Goal: Task Accomplishment & Management: Use online tool/utility

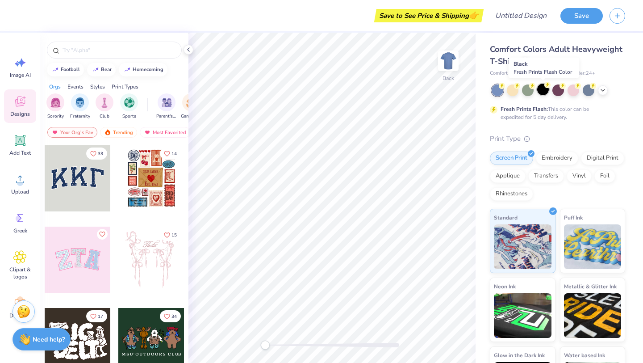
click at [544, 92] on div at bounding box center [543, 90] width 12 height 12
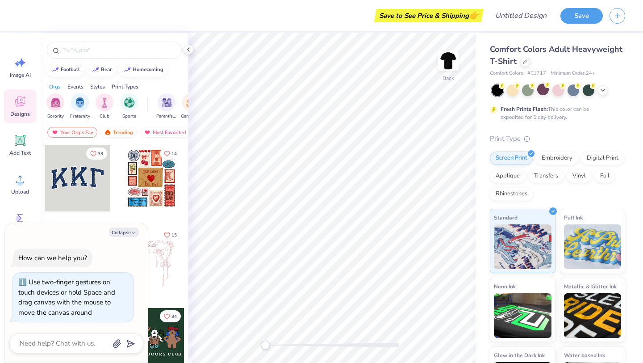
click at [263, 337] on div "Back" at bounding box center [331, 198] width 287 height 330
click at [249, 345] on div "Back" at bounding box center [331, 198] width 287 height 330
click at [20, 180] on icon at bounding box center [20, 180] width 8 height 8
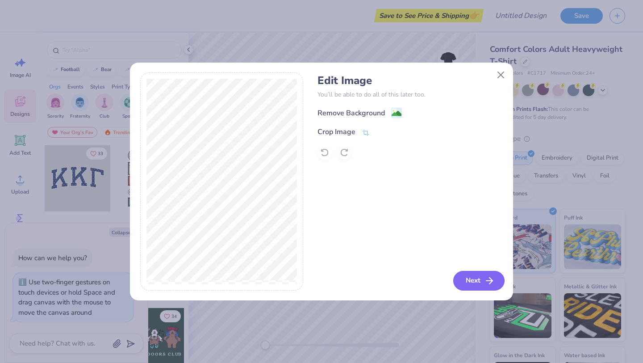
click at [478, 283] on button "Next" at bounding box center [478, 281] width 51 height 20
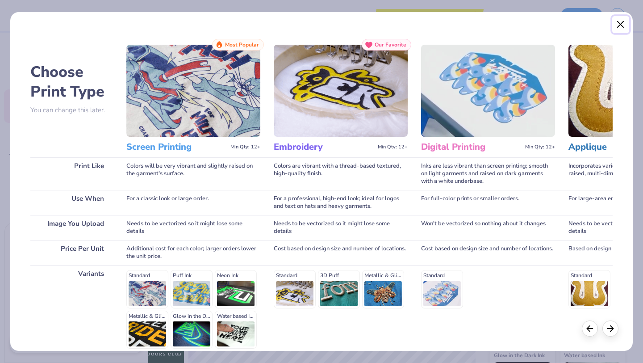
click at [622, 25] on button "Close" at bounding box center [620, 24] width 17 height 17
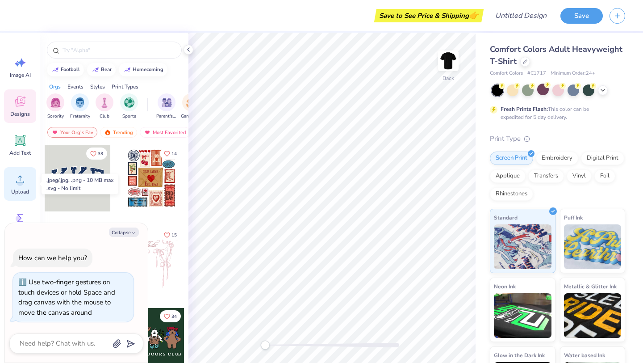
click at [25, 184] on icon at bounding box center [19, 178] width 13 height 13
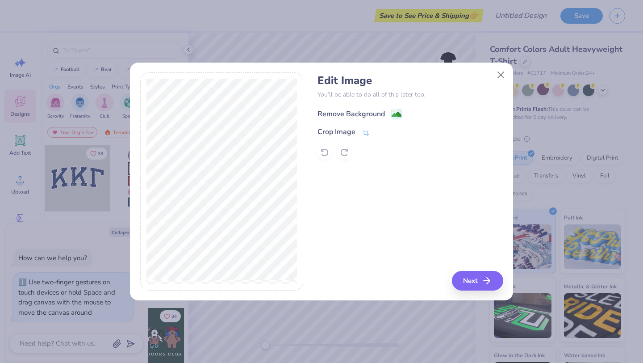
click at [371, 111] on div "Remove Background" at bounding box center [351, 114] width 67 height 11
click at [477, 278] on button "Next" at bounding box center [478, 281] width 51 height 20
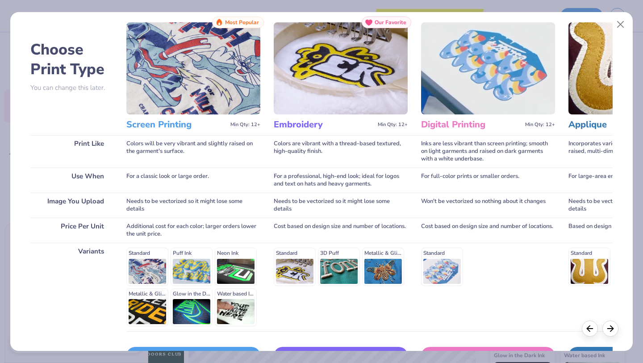
scroll to position [24, 0]
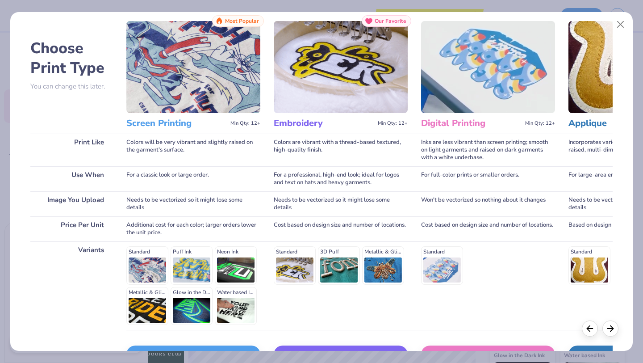
click at [174, 107] on img at bounding box center [193, 67] width 134 height 92
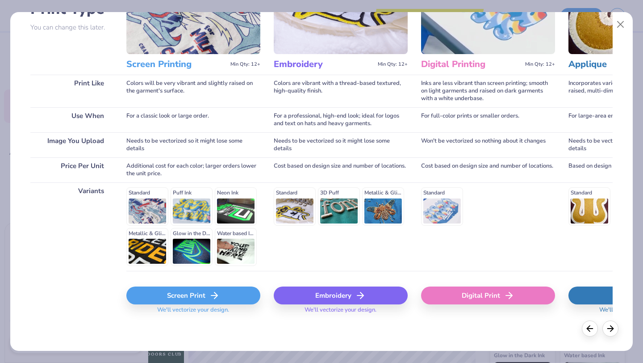
click at [184, 287] on div "Screen Print" at bounding box center [193, 295] width 134 height 18
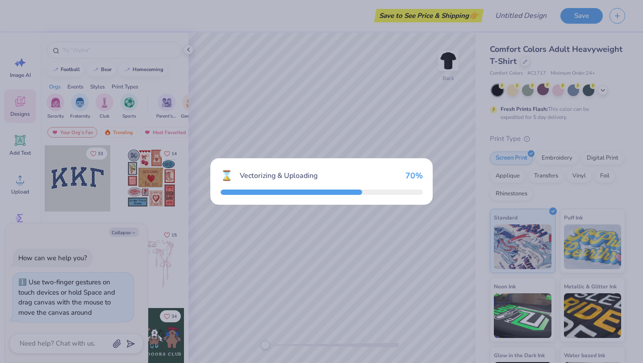
click at [449, 63] on div "⌛ Vectorizing & Uploading 70 %" at bounding box center [321, 181] width 643 height 363
click at [449, 63] on div "⌛ Vectorizing & Uploading 84 %" at bounding box center [321, 181] width 643 height 363
click at [449, 63] on div "⌛ Vectorizing & Uploading 100 %" at bounding box center [321, 181] width 643 height 363
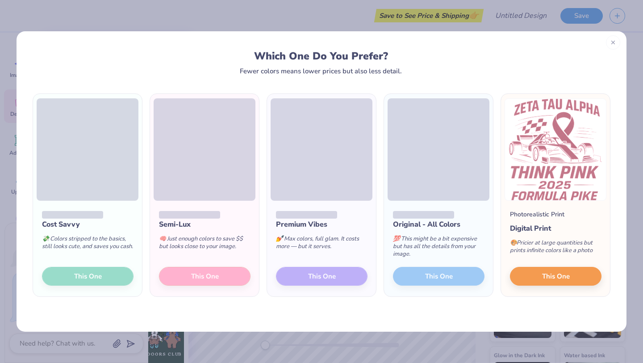
click at [614, 41] on icon at bounding box center [613, 42] width 6 height 6
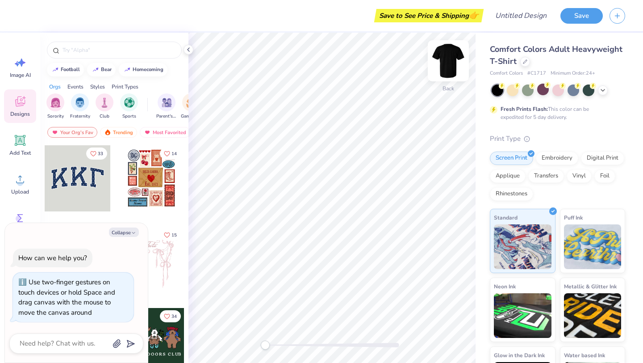
click at [450, 57] on img at bounding box center [449, 61] width 36 height 36
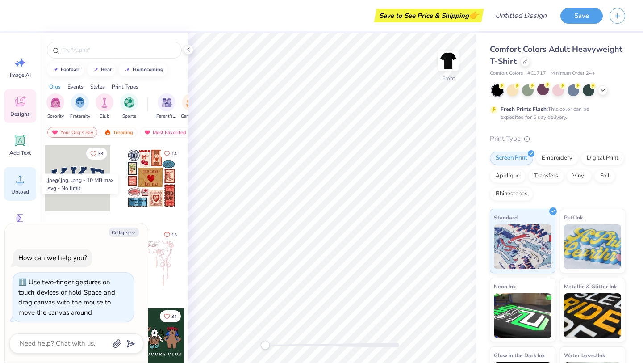
click at [21, 188] on span "Upload" at bounding box center [20, 191] width 18 height 7
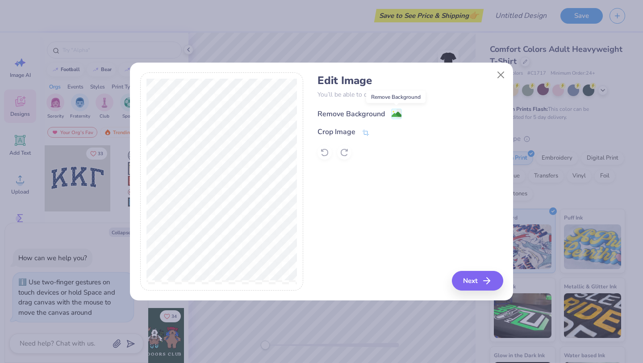
click at [392, 113] on image at bounding box center [397, 114] width 10 height 10
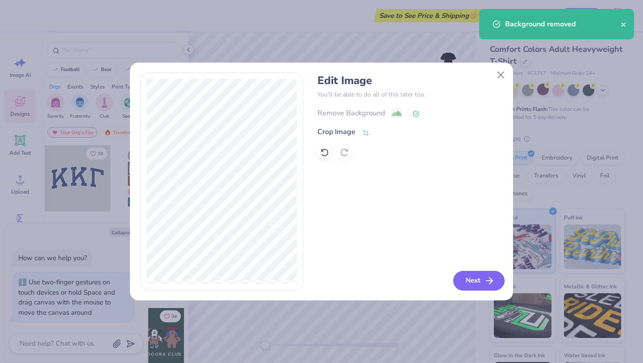
click at [485, 283] on icon "button" at bounding box center [489, 280] width 11 height 11
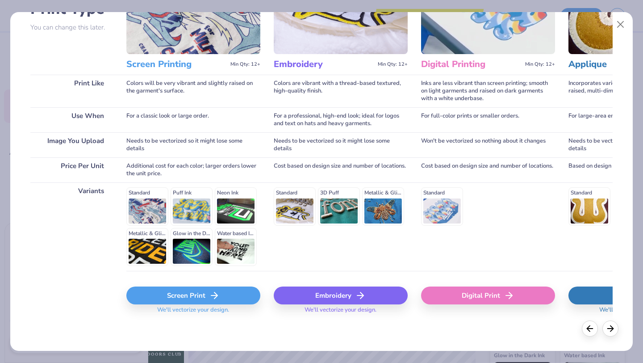
click at [212, 297] on icon at bounding box center [214, 295] width 11 height 11
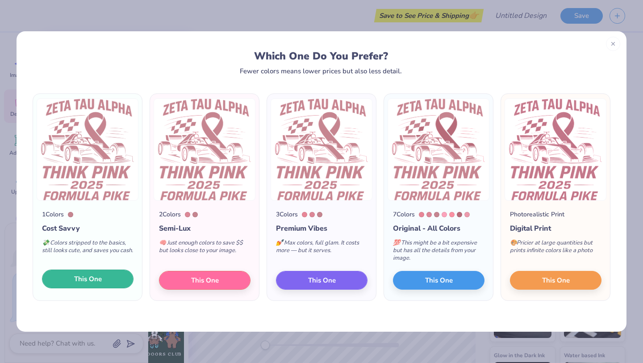
click at [92, 282] on span "This One" at bounding box center [88, 279] width 28 height 10
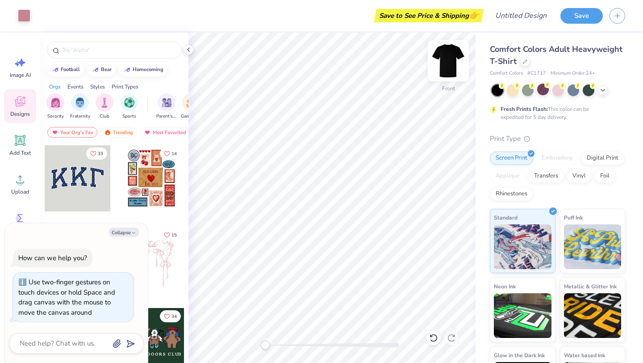
click at [451, 59] on img at bounding box center [449, 61] width 36 height 36
click at [131, 173] on div at bounding box center [151, 178] width 66 height 66
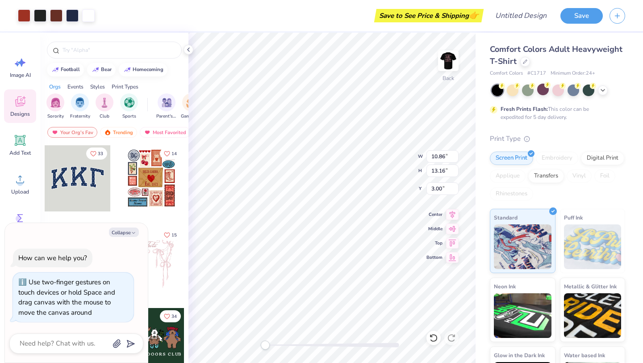
type textarea "x"
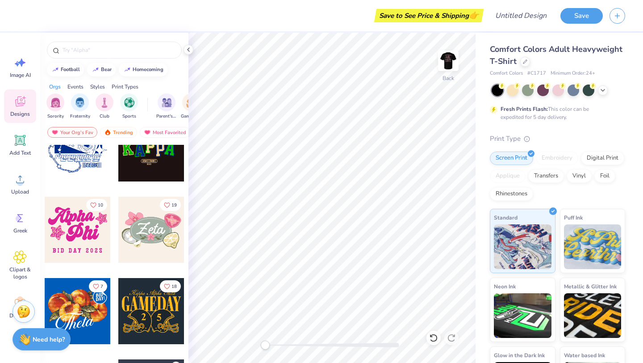
scroll to position [438, 0]
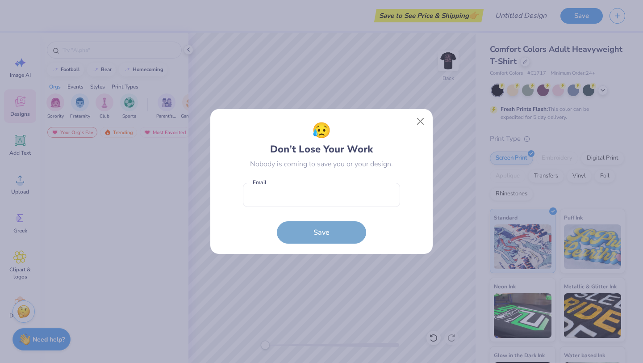
scroll to position [438, 0]
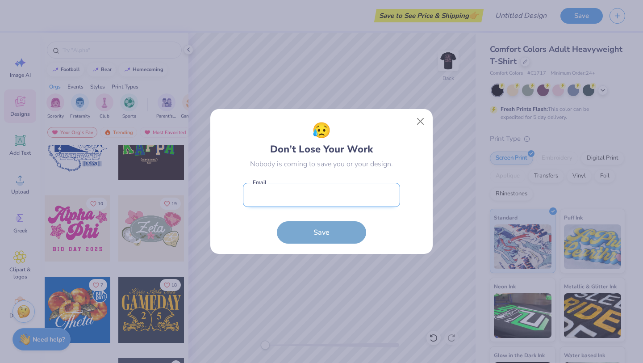
click at [325, 189] on input "email" at bounding box center [321, 195] width 157 height 25
type input "isabelacmendoza@gmail.com"
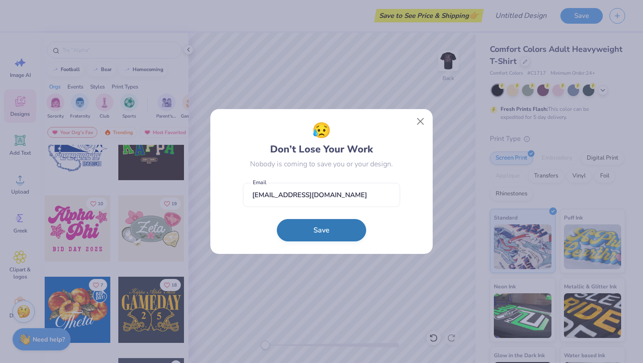
click at [321, 223] on button "Save" at bounding box center [321, 230] width 89 height 22
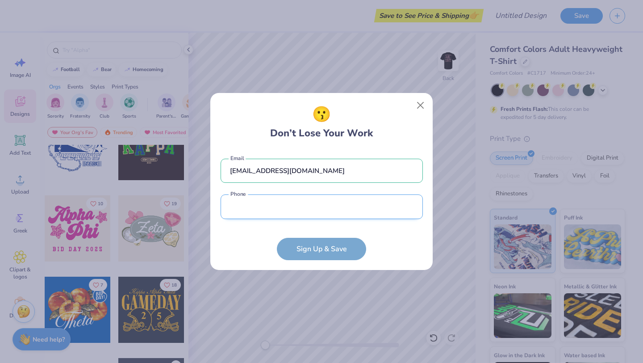
click at [358, 205] on input "tel" at bounding box center [322, 206] width 202 height 25
type input "(151) 060-0892"
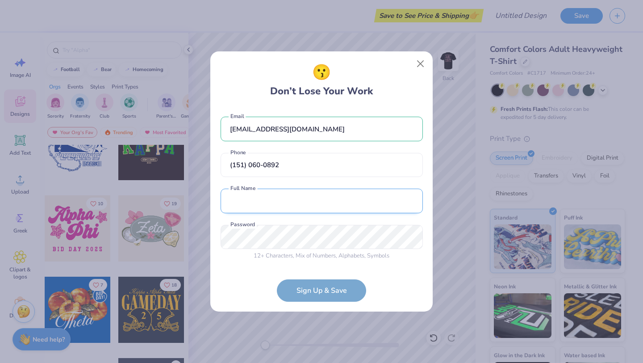
click at [352, 197] on input "text" at bounding box center [322, 200] width 202 height 25
type input "bela mendoza"
click at [330, 289] on form "isabelacmendoza@gmail.com Email (151) 060-0892 Phone bela mendoza Full Name 12 …" at bounding box center [322, 205] width 202 height 194
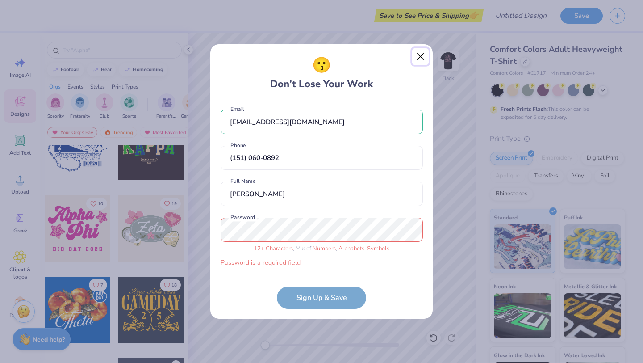
click at [422, 51] on button "Close" at bounding box center [420, 56] width 17 height 17
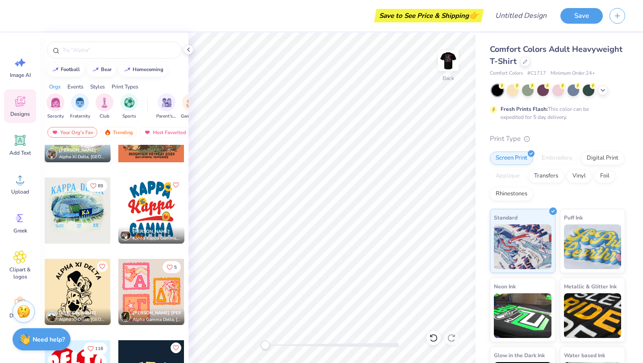
scroll to position [1594, 0]
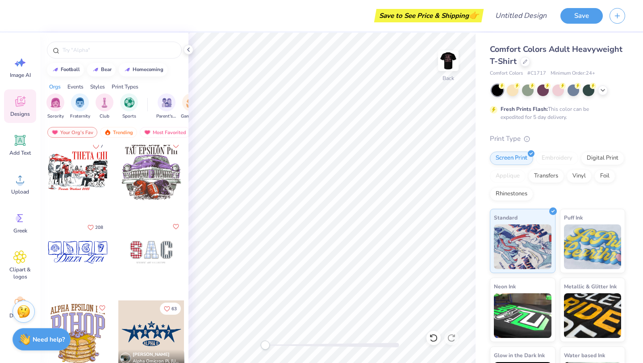
scroll to position [1878, 0]
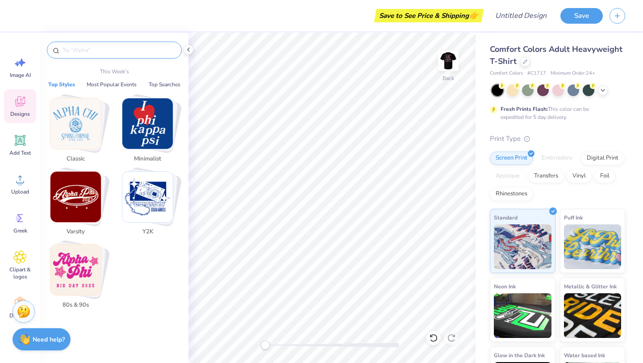
click at [117, 51] on input "text" at bounding box center [119, 50] width 114 height 9
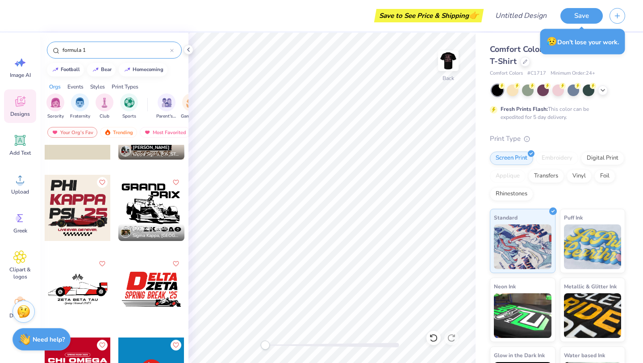
scroll to position [137, 0]
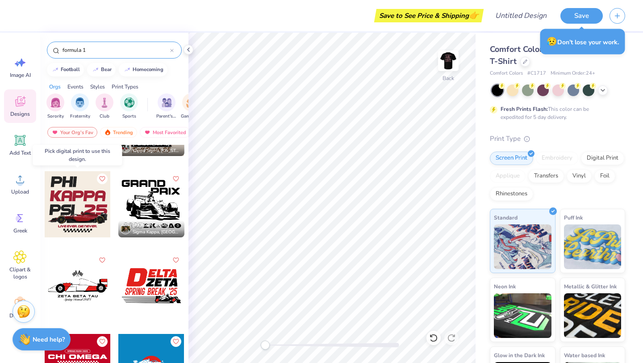
type input "formula 1"
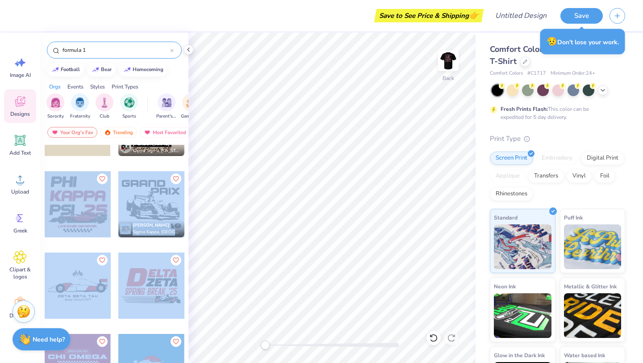
click at [343, 185] on div "Save to See Price & Shipping 👉 Design Title Save Image AI Designs Add Text Uplo…" at bounding box center [321, 181] width 643 height 363
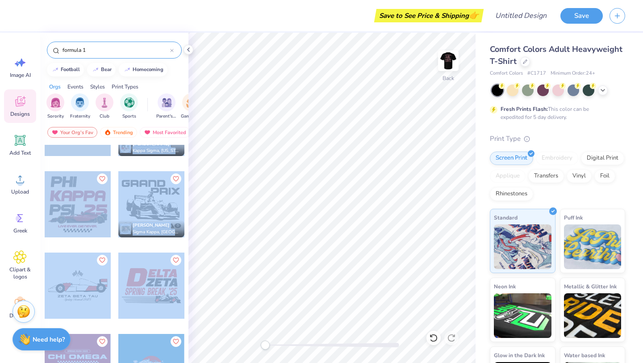
drag, startPoint x: 78, startPoint y: 188, endPoint x: 70, endPoint y: 217, distance: 30.1
click at [71, 216] on div at bounding box center [78, 204] width 66 height 66
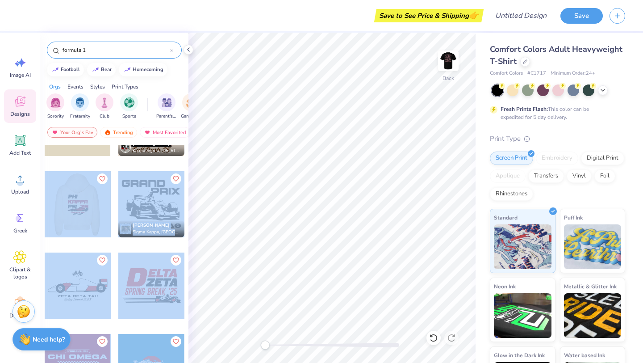
click at [266, 197] on div "Save to See Price & Shipping 👉 Design Title Save Image AI Designs Add Text Uplo…" at bounding box center [321, 181] width 643 height 363
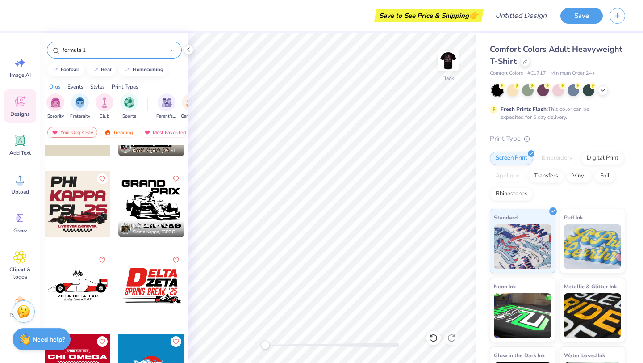
click at [75, 200] on div at bounding box center [78, 204] width 66 height 66
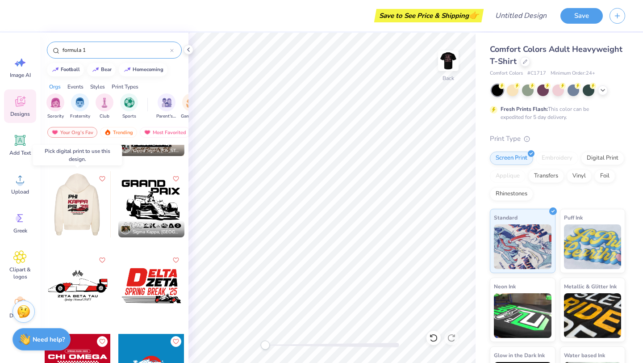
click at [75, 200] on div at bounding box center [77, 204] width 66 height 66
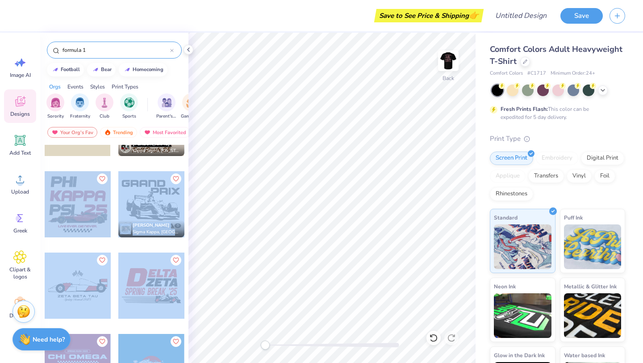
click at [313, 188] on div "Save to See Price & Shipping 👉 Design Title Save Image AI Designs Add Text Uplo…" at bounding box center [321, 181] width 643 height 363
click at [90, 210] on div at bounding box center [78, 204] width 66 height 66
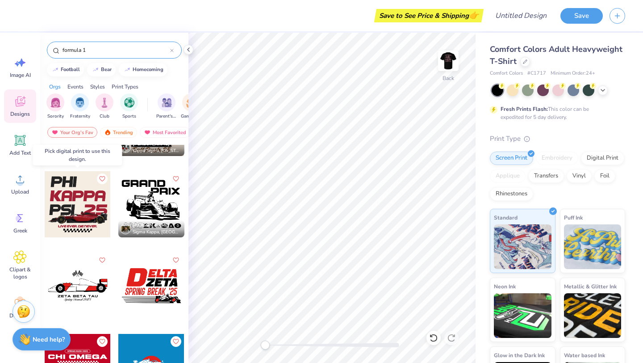
click at [90, 210] on div at bounding box center [78, 204] width 66 height 66
click at [90, 210] on div at bounding box center [11, 204] width 198 height 66
click at [82, 191] on div at bounding box center [78, 204] width 66 height 66
drag, startPoint x: 82, startPoint y: 191, endPoint x: 83, endPoint y: 180, distance: 11.2
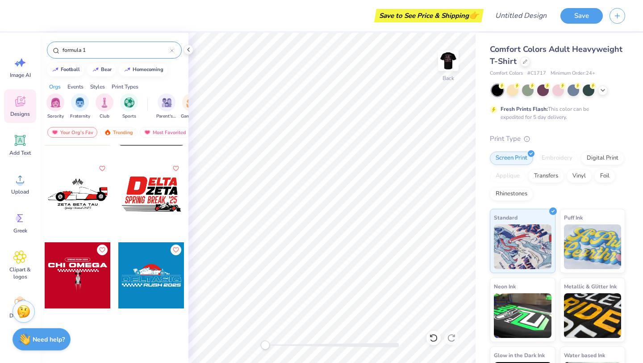
scroll to position [236, 0]
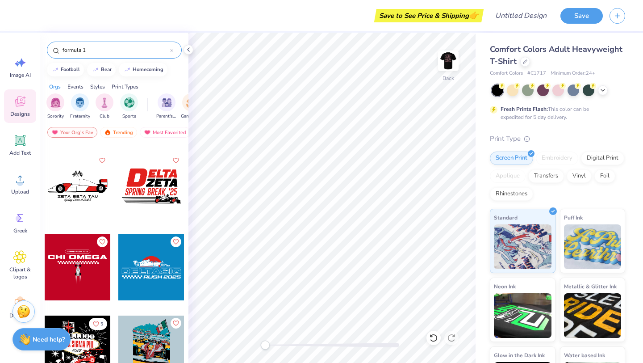
click at [93, 340] on div at bounding box center [78, 348] width 66 height 66
click at [162, 332] on div at bounding box center [151, 348] width 66 height 66
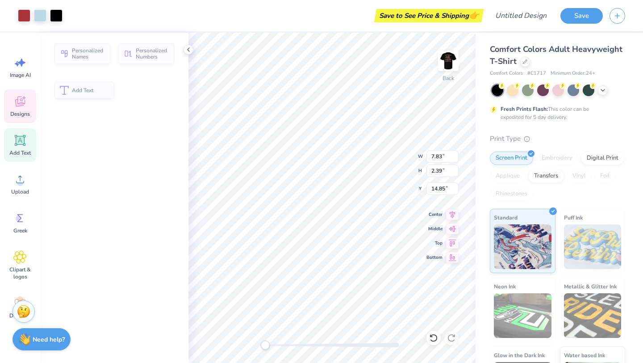
type input "7.83"
type input "2.39"
type input "14.85"
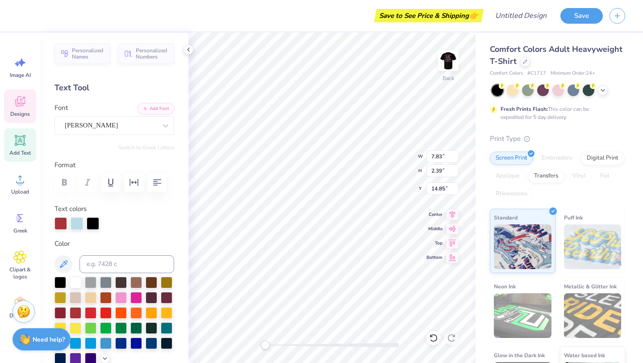
scroll to position [0, 0]
